Goal: Book appointment/travel/reservation

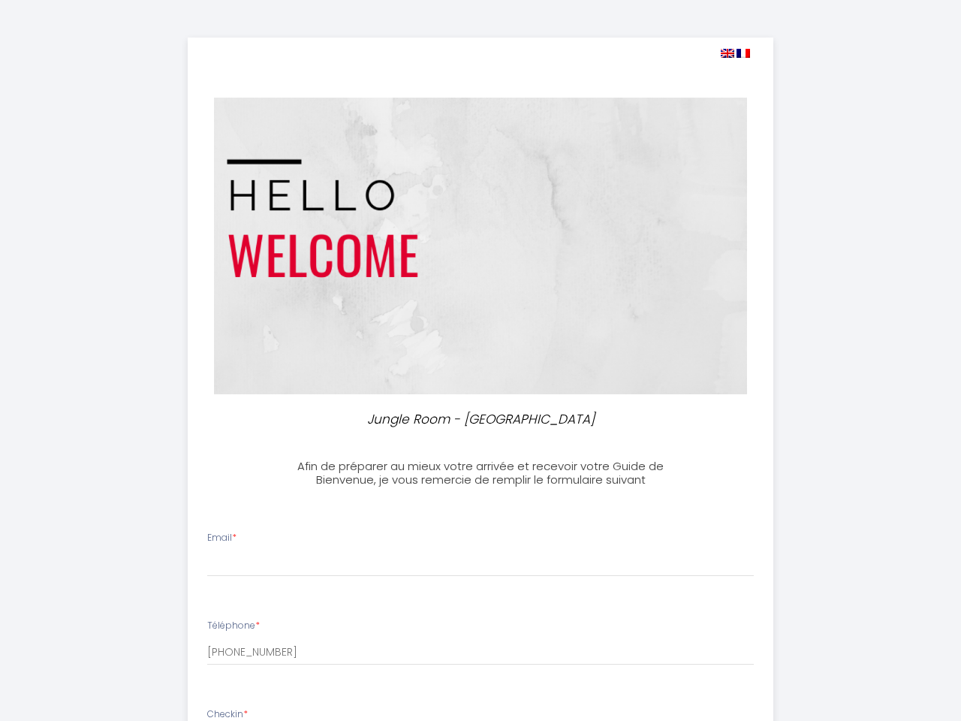
select select
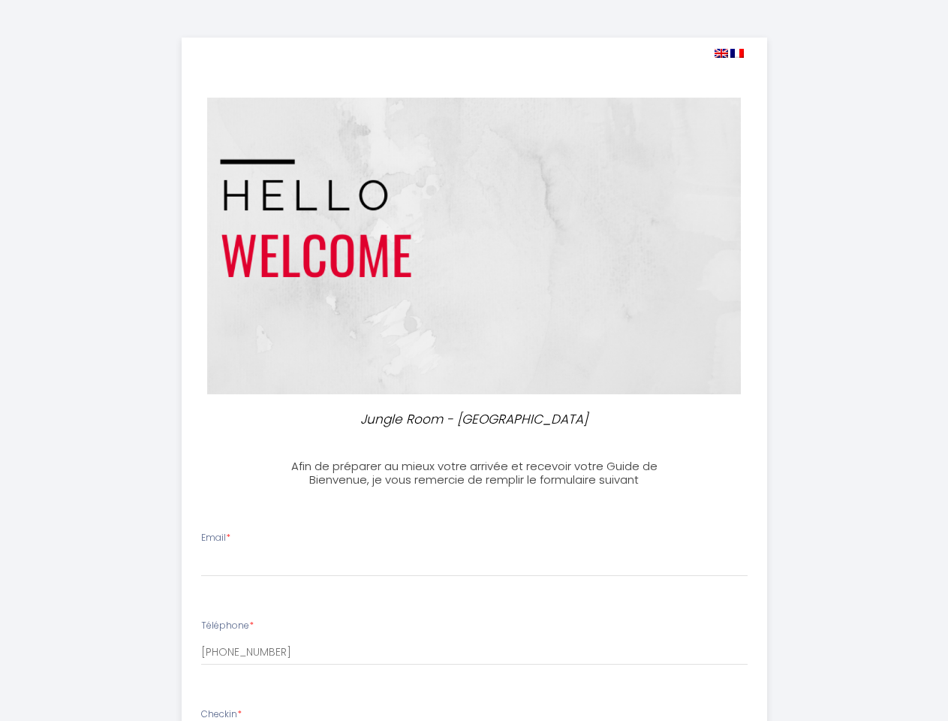
click at [721, 53] on img at bounding box center [722, 53] width 14 height 9
select select
click at [737, 53] on img at bounding box center [737, 53] width 14 height 9
select select
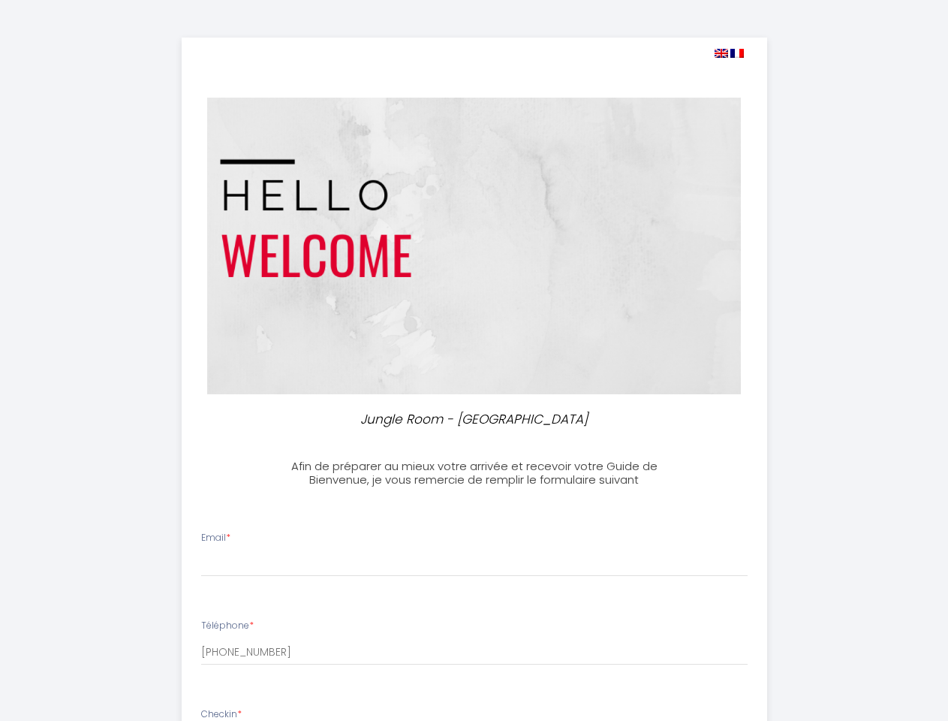
select select
